Goal: Task Accomplishment & Management: Use online tool/utility

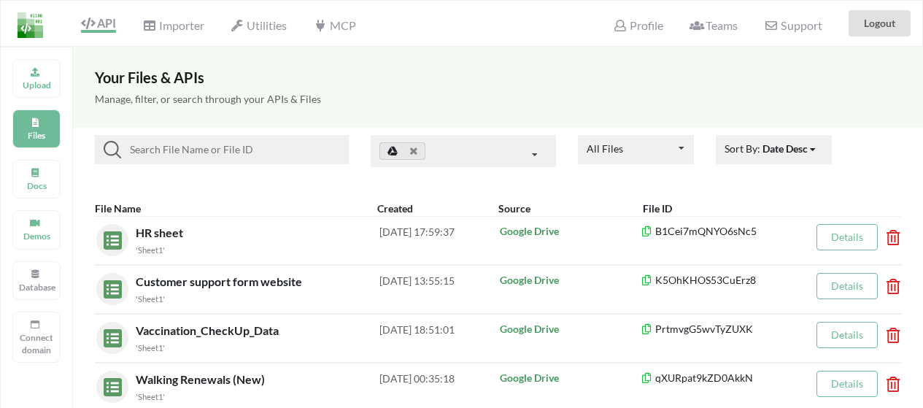
scroll to position [42, 0]
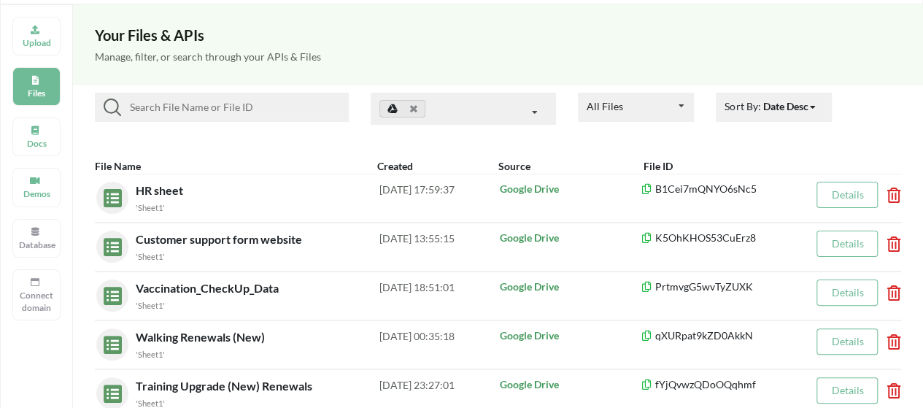
click at [41, 52] on div "Upload" at bounding box center [36, 36] width 48 height 39
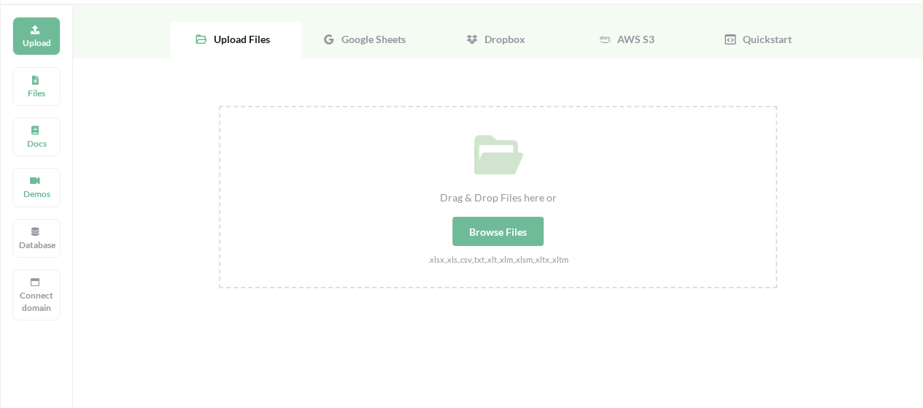
click at [347, 49] on div "Google Sheets" at bounding box center [366, 40] width 131 height 36
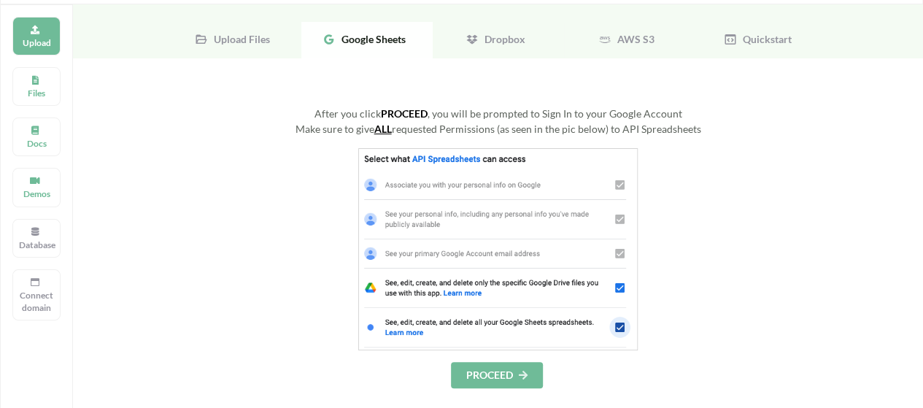
click at [274, 43] on div "Upload Files" at bounding box center [235, 40] width 131 height 36
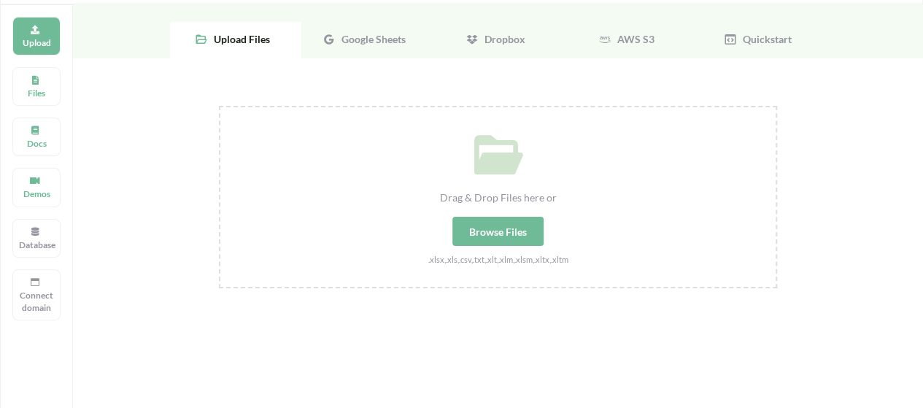
click at [499, 233] on div "Browse Files" at bounding box center [497, 231] width 91 height 29
click at [219, 106] on input "Drag & Drop Files here or Browse Files .xlsx,.xls,.csv,.txt,.xlt,.xlm,.xlsm,.xl…" at bounding box center [219, 106] width 0 height 0
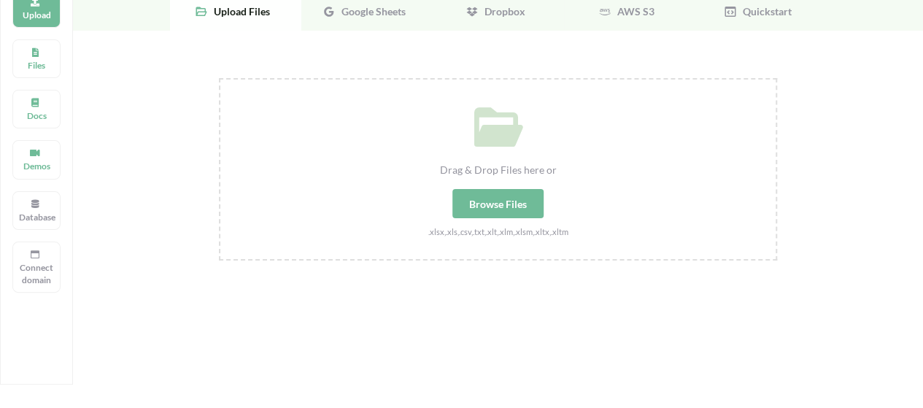
scroll to position [0, 0]
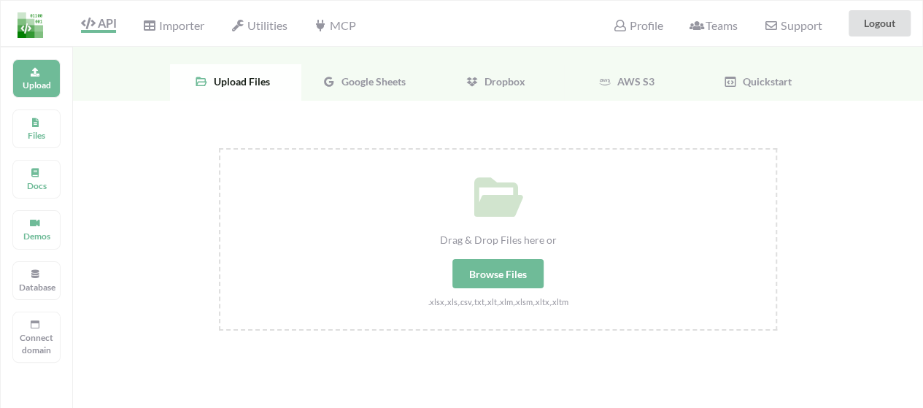
click at [488, 266] on div "Browse Files" at bounding box center [497, 273] width 91 height 29
click at [219, 148] on input "Drag & Drop Files here or Browse Files .xlsx,.xls,.csv,.txt,.xlt,.xlm,.xlsm,.xl…" at bounding box center [219, 148] width 0 height 0
type input "C:\fakepath\ZoneWiseNewPartnerSheet.xlsx"
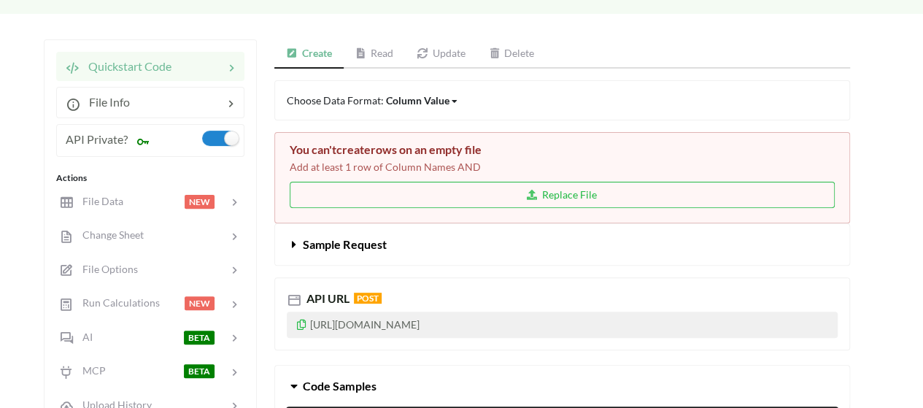
scroll to position [140, 0]
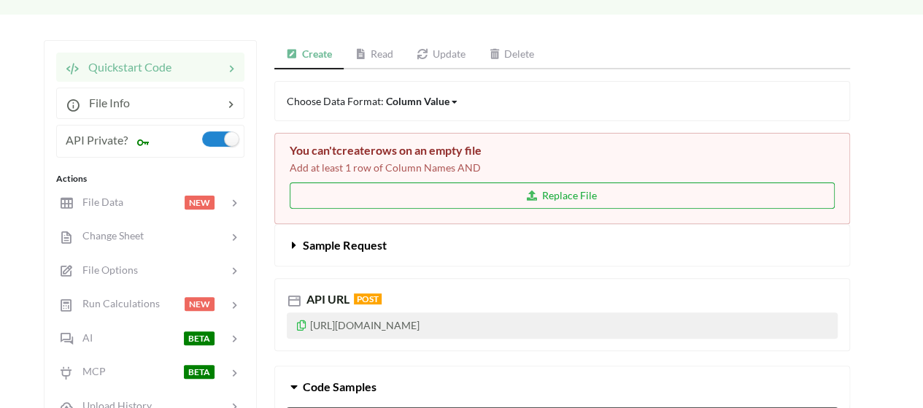
click at [555, 192] on button "Replace File" at bounding box center [562, 195] width 545 height 26
type input "C:\fakepath\ZoneWiseNewPartnerSheet.xlsx"
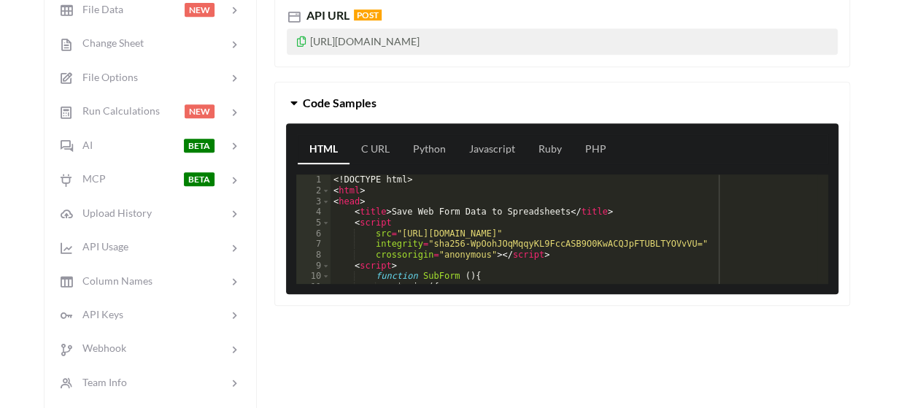
scroll to position [332, 0]
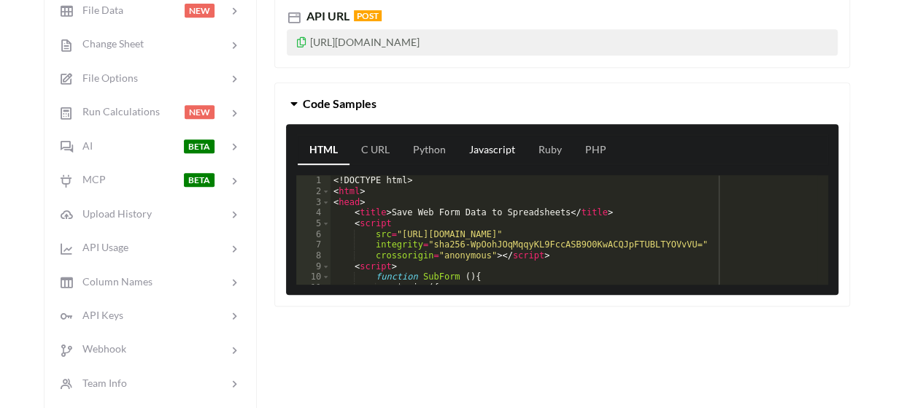
click at [494, 150] on link "Javascript" at bounding box center [492, 150] width 69 height 29
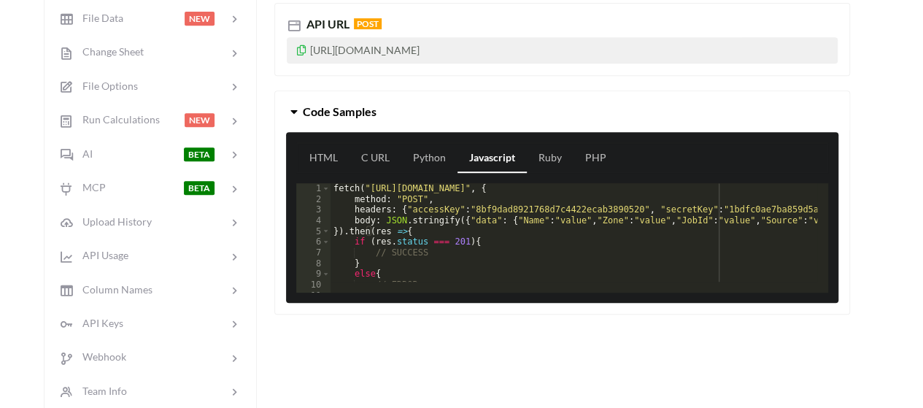
scroll to position [0, 0]
drag, startPoint x: 312, startPoint y: 52, endPoint x: 587, endPoint y: 52, distance: 275.1
click at [587, 52] on p "[URL][DOMAIN_NAME]" at bounding box center [562, 50] width 551 height 26
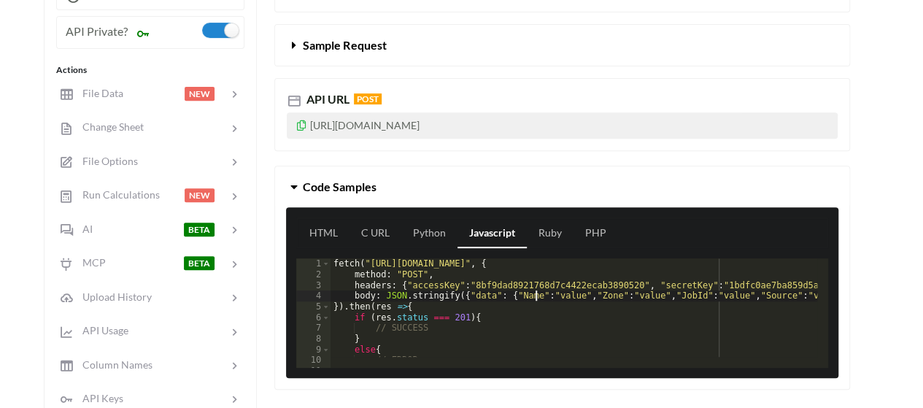
click at [535, 296] on div "fetch ( "[URL][DOMAIN_NAME]" , { method : "POST" , headers : { "accessKey" : "8…" at bounding box center [842, 318] width 1022 height 120
click at [532, 305] on div "fetch ( "[URL][DOMAIN_NAME]" , { method : "POST" , headers : { "accessKey" : "8…" at bounding box center [842, 318] width 1022 height 120
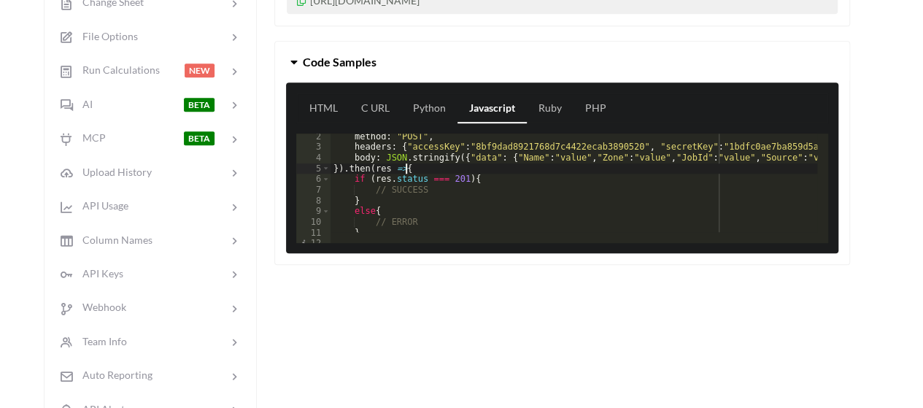
scroll to position [29, 0]
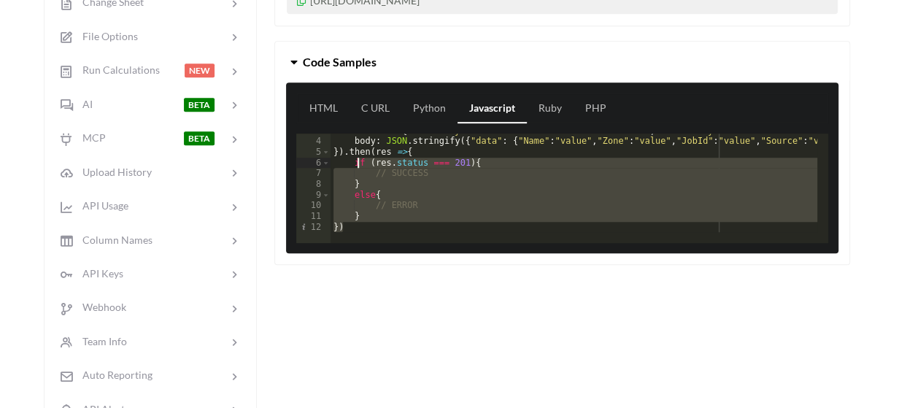
drag, startPoint x: 380, startPoint y: 225, endPoint x: 352, endPoint y: 156, distance: 74.9
click at [352, 156] on div "headers : { "accessKey" : "8bf9dad8921768d7c4422ecab3890520" , "secretKey" : "[…" at bounding box center [842, 186] width 1022 height 120
click at [381, 220] on div "headers : { "accessKey" : "8bf9dad8921768d7c4422ecab3890520" , "secretKey" : "[…" at bounding box center [574, 183] width 487 height 99
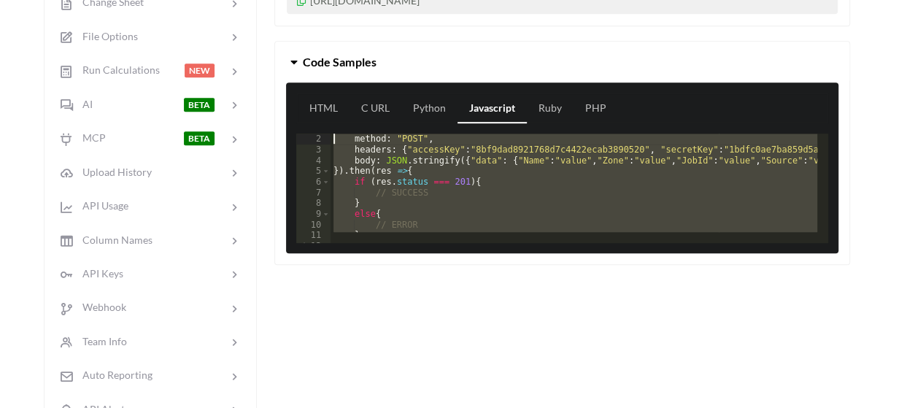
scroll to position [0, 0]
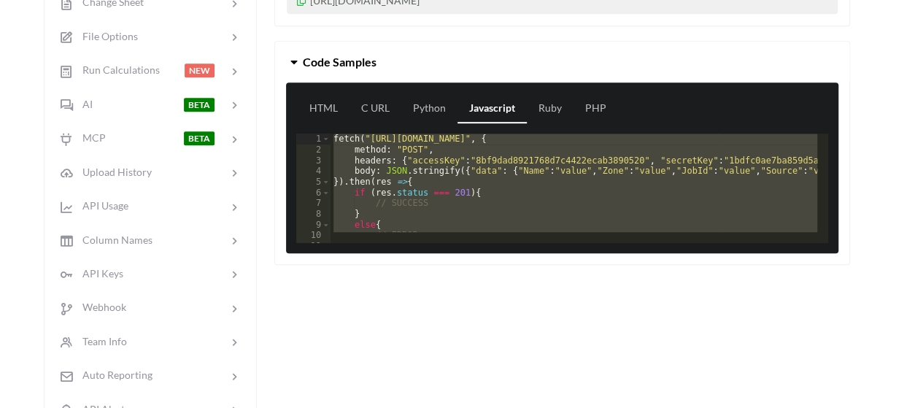
drag, startPoint x: 372, startPoint y: 222, endPoint x: 336, endPoint y: 128, distance: 100.0
click at [336, 128] on div "HTML C URL Python Javascript Ruby PHP 1 2 3 4 5 6 7 8 9 10 11 12 fetch ( "[URL]…" at bounding box center [562, 167] width 552 height 171
click at [417, 314] on div "Create Read Update Delete Choose Data Format: Column Value Column Value Row Col…" at bounding box center [562, 157] width 576 height 700
